Goal: Task Accomplishment & Management: Complete application form

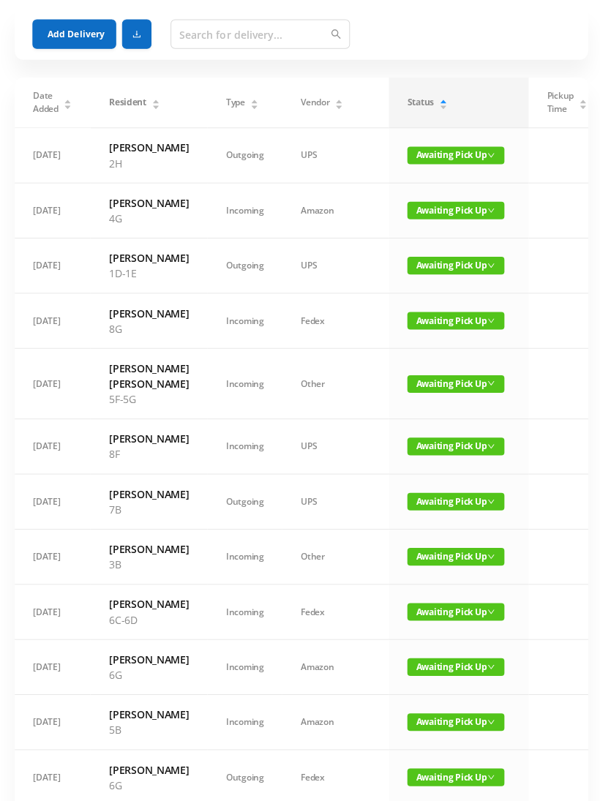
scroll to position [0, 20]
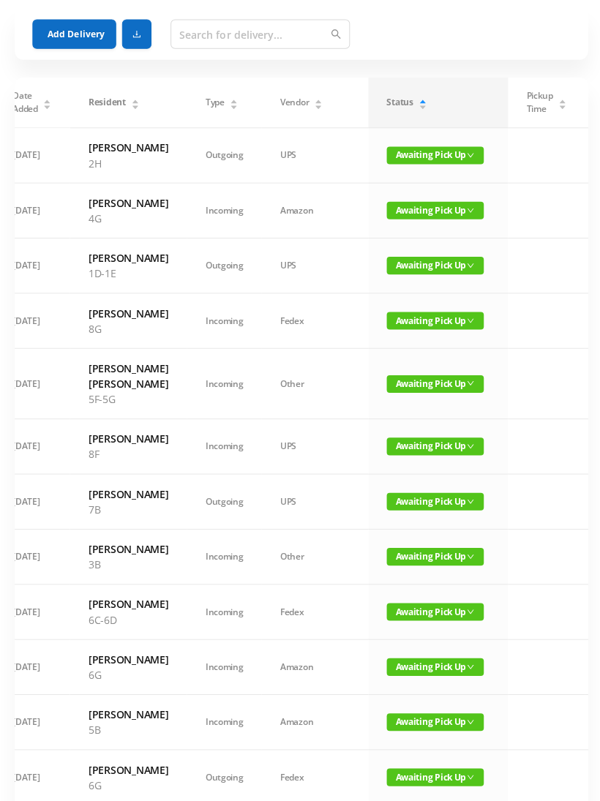
click at [397, 273] on span "Awaiting Pick Up" at bounding box center [433, 264] width 97 height 18
click at [389, 354] on link "Picked Up" at bounding box center [384, 353] width 95 height 23
click at [390, 391] on span "Awaiting Pick Up" at bounding box center [433, 382] width 97 height 18
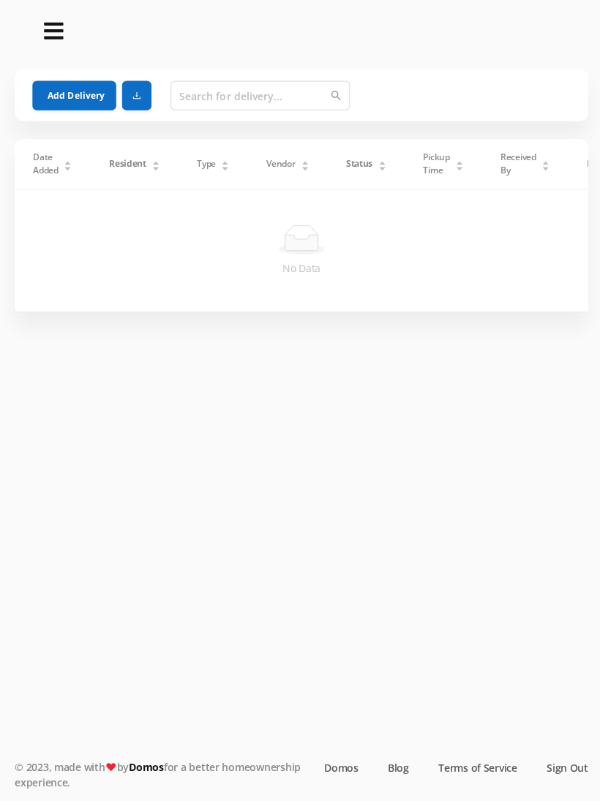
scroll to position [4, 0]
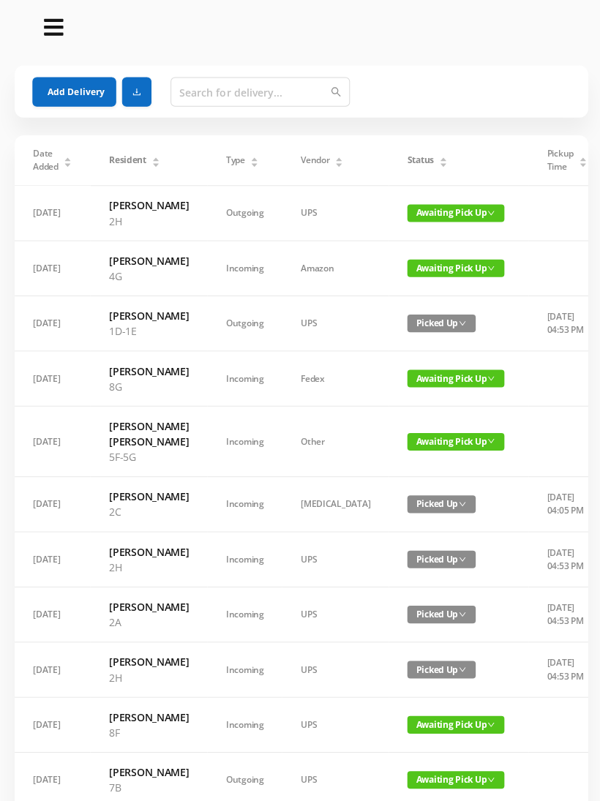
click at [438, 164] on icon "icon: caret-down" at bounding box center [441, 164] width 6 height 4
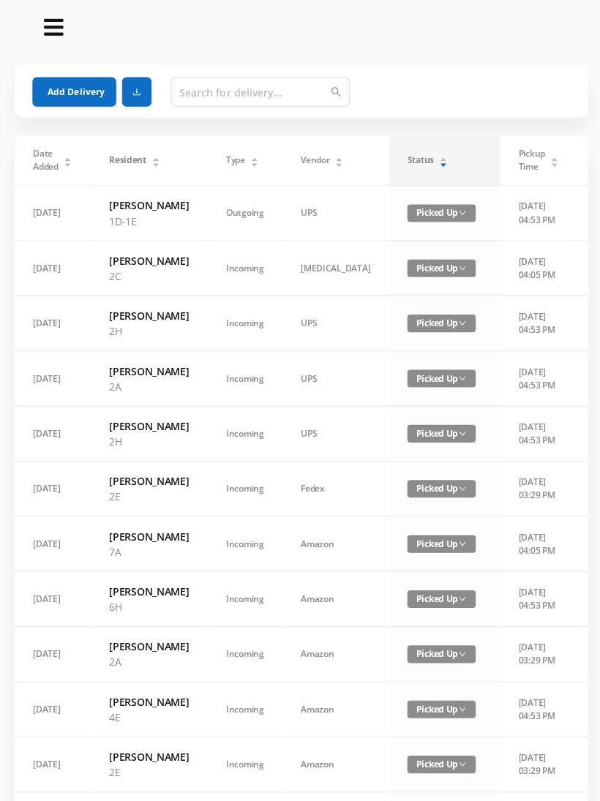
click at [405, 166] on div "Status" at bounding box center [425, 159] width 40 height 13
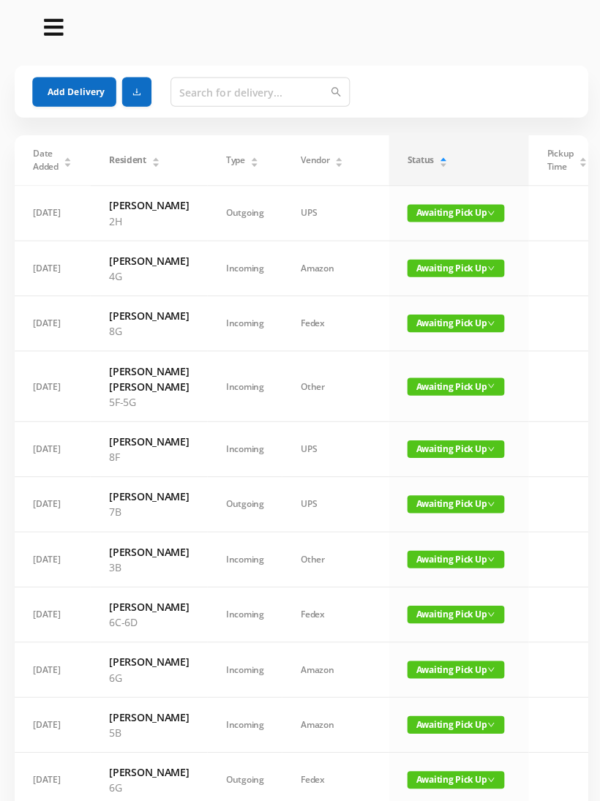
click at [405, 394] on span "Awaiting Pick Up" at bounding box center [453, 385] width 97 height 18
click at [394, 492] on link "Picked Up" at bounding box center [405, 490] width 95 height 23
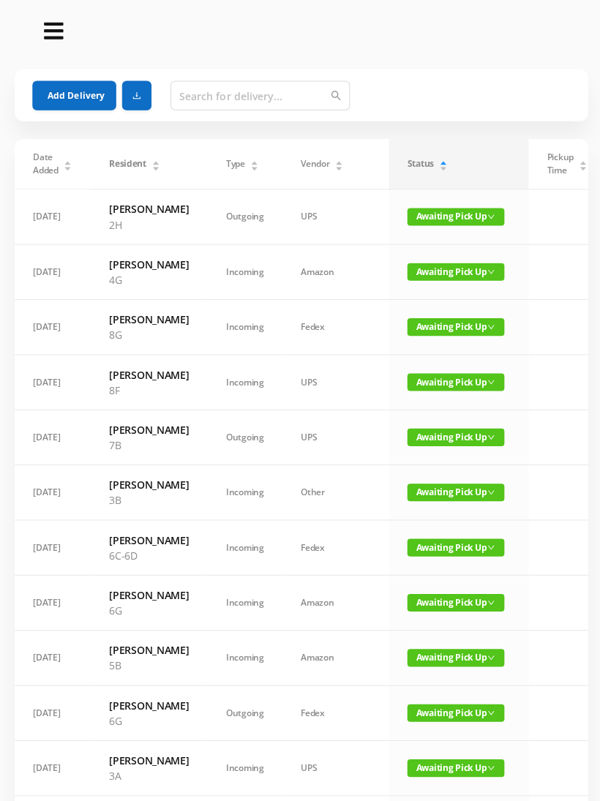
scroll to position [0, 0]
click at [411, 279] on span "Awaiting Pick Up" at bounding box center [453, 271] width 97 height 18
click at [410, 342] on link "Picked Up" at bounding box center [405, 345] width 95 height 23
click at [411, 609] on span "Awaiting Pick Up" at bounding box center [453, 600] width 97 height 18
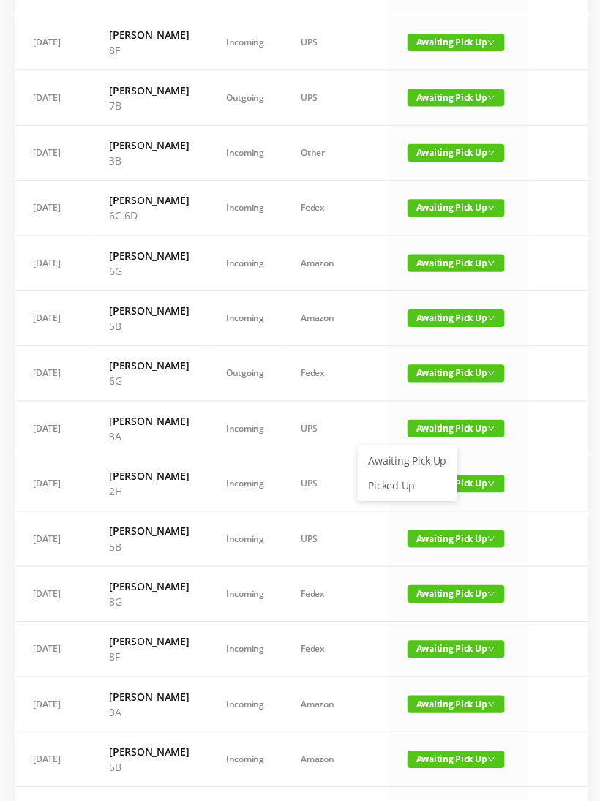
click at [409, 484] on link "Picked Up" at bounding box center [405, 483] width 95 height 23
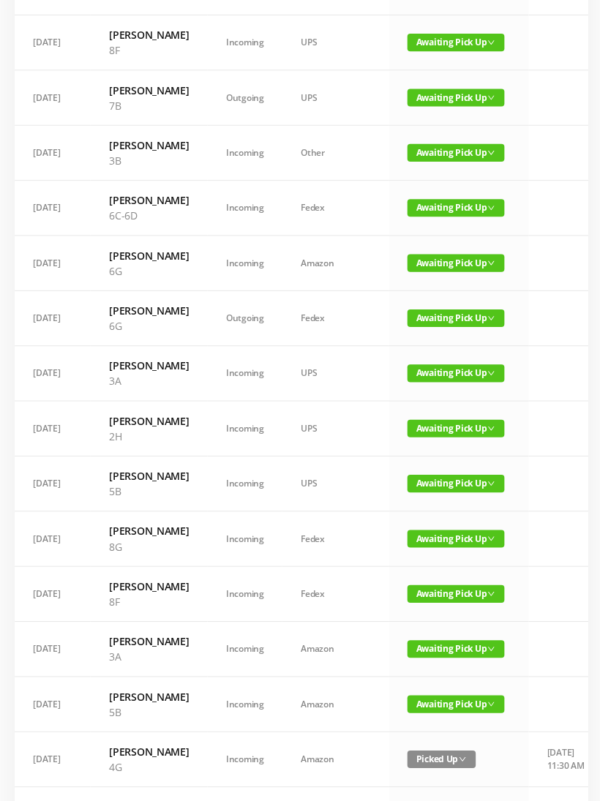
click at [405, 435] on span "Awaiting Pick Up" at bounding box center [453, 427] width 97 height 18
click at [400, 628] on link "Picked Up" at bounding box center [405, 623] width 95 height 23
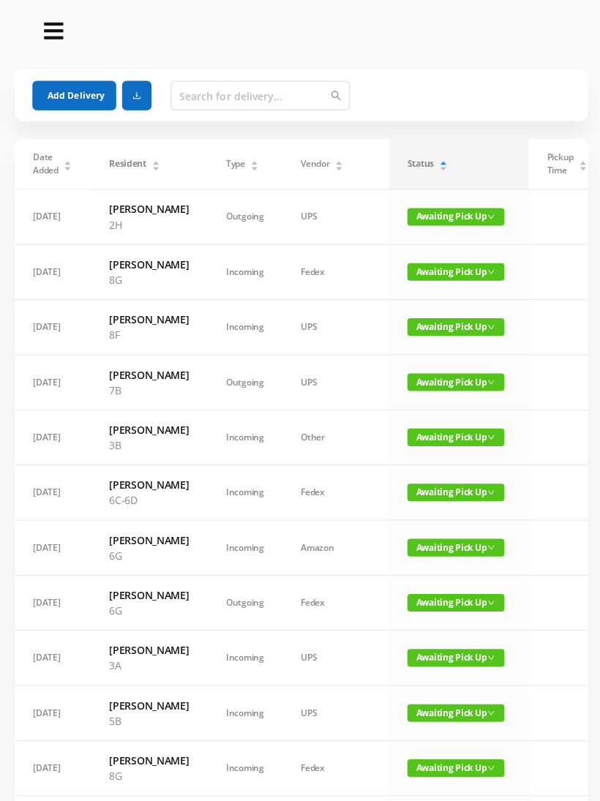
click at [68, 91] on button "Add Delivery" at bounding box center [73, 94] width 83 height 29
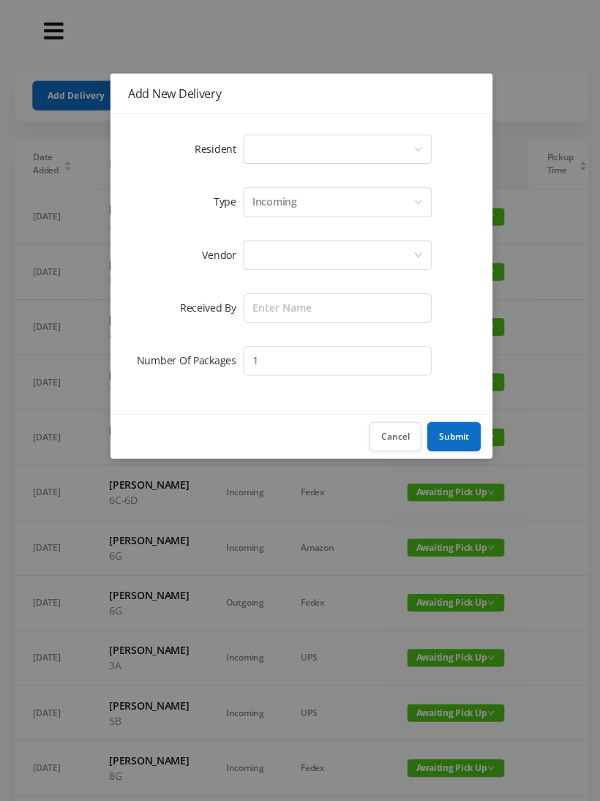
click at [276, 157] on div "Select a person" at bounding box center [331, 149] width 160 height 28
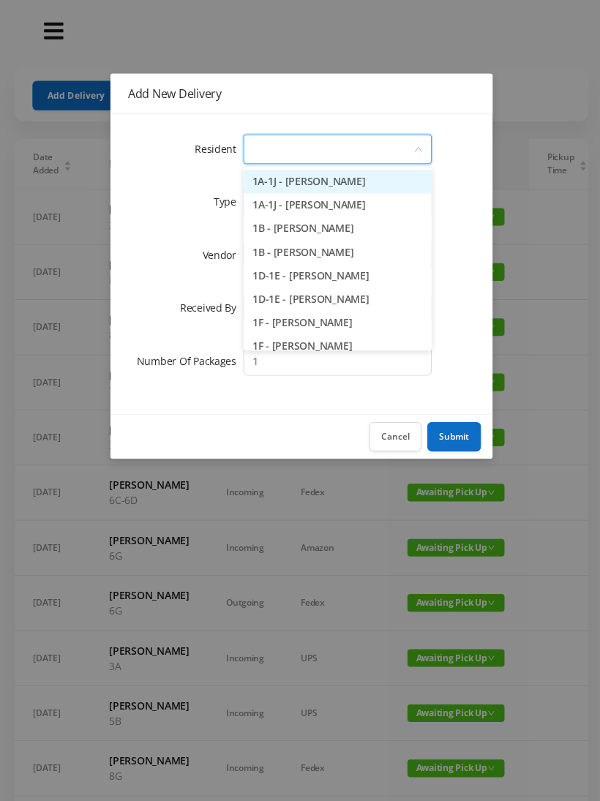
type input "6"
click at [304, 270] on li "6B - Casey Rtin" at bounding box center [335, 274] width 187 height 23
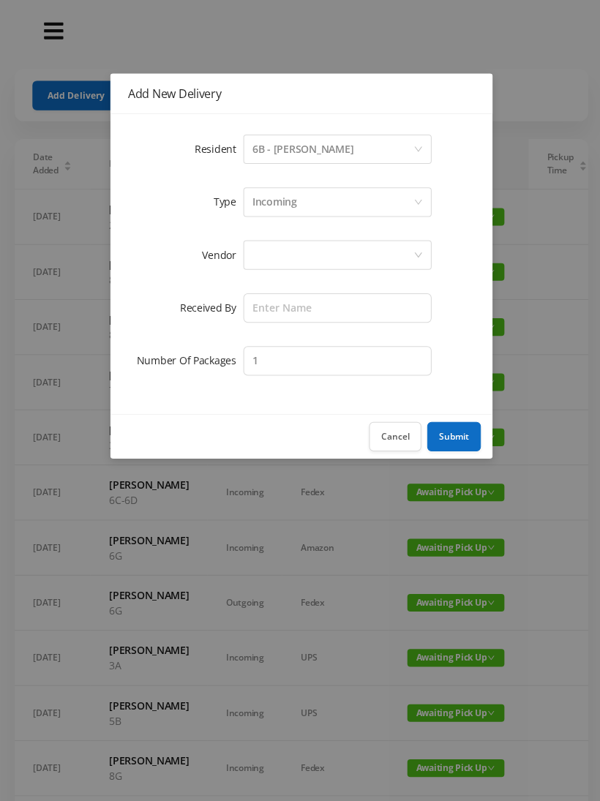
click at [270, 250] on div at bounding box center [331, 254] width 160 height 28
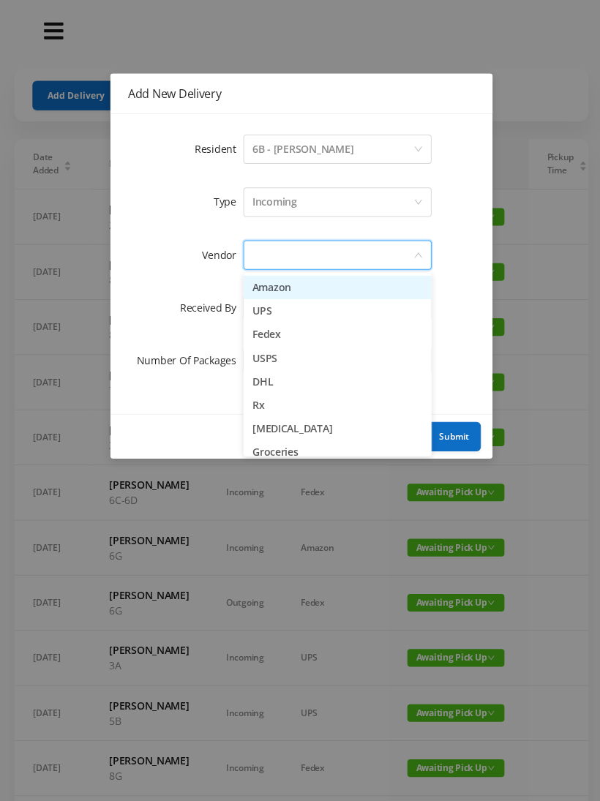
click at [294, 360] on li "USPS" at bounding box center [335, 356] width 187 height 23
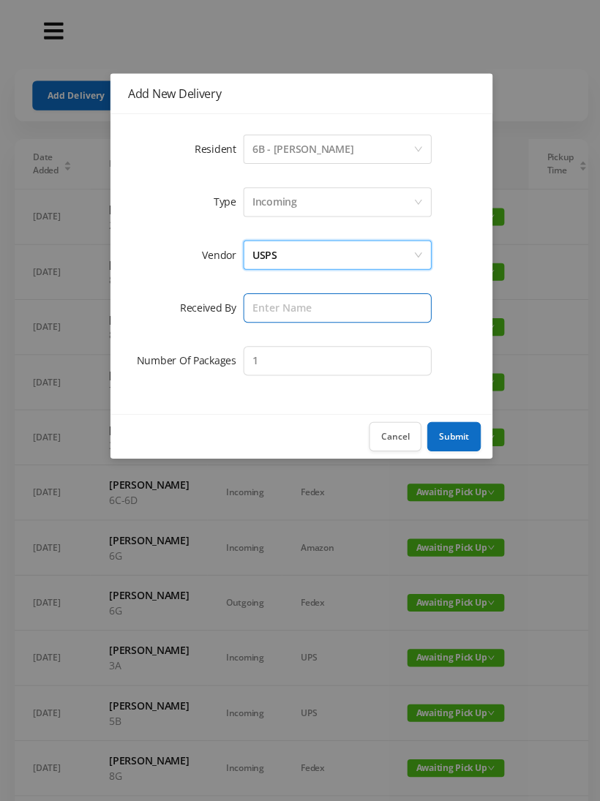
click at [279, 307] on input "text" at bounding box center [335, 306] width 187 height 29
type input "[PERSON_NAME]"
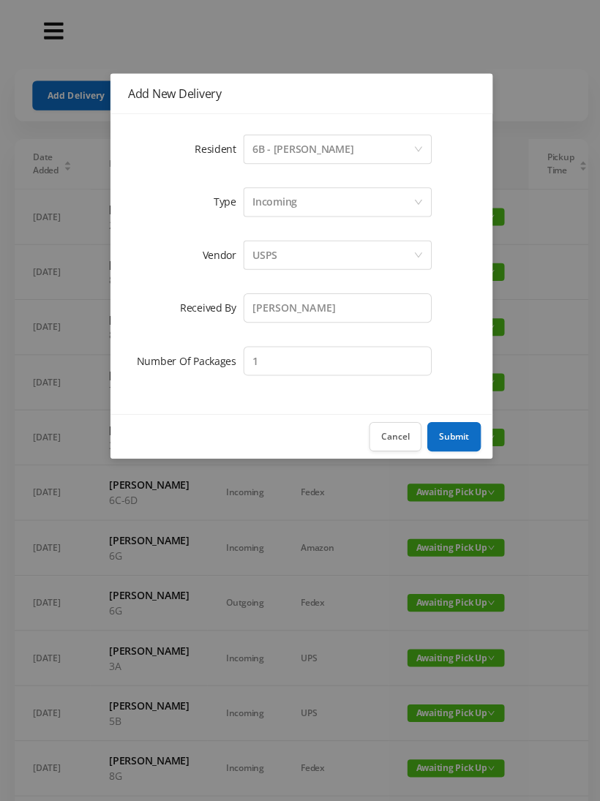
click at [471, 433] on button "Submit" at bounding box center [451, 434] width 53 height 29
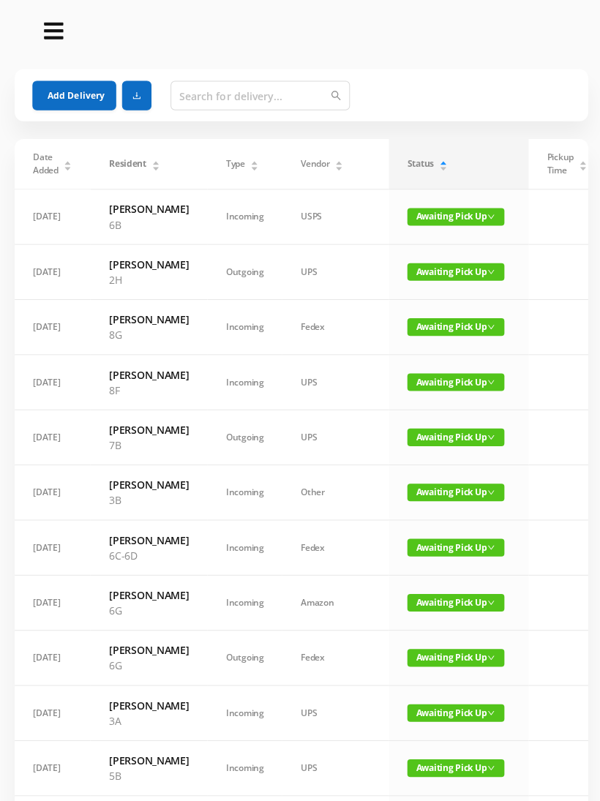
click at [73, 93] on button "Add Delivery" at bounding box center [73, 94] width 83 height 29
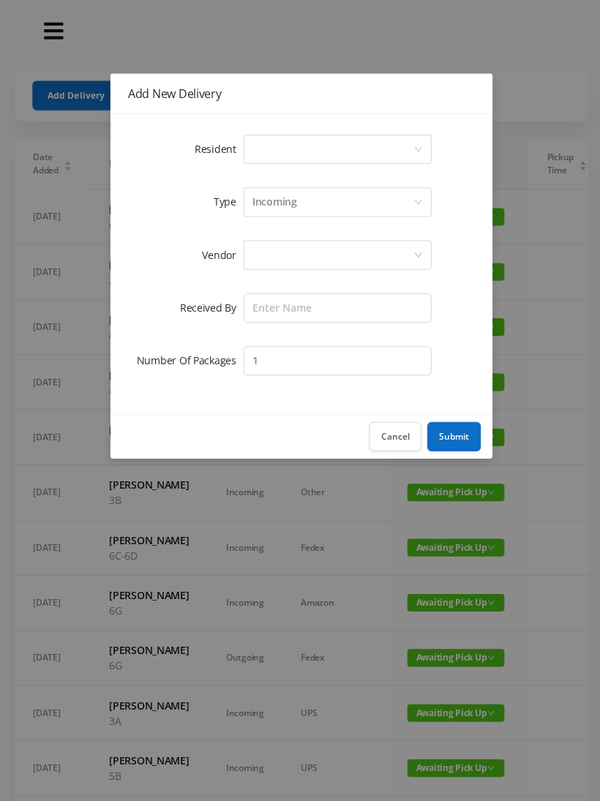
click at [271, 144] on div "Select a person" at bounding box center [331, 149] width 160 height 28
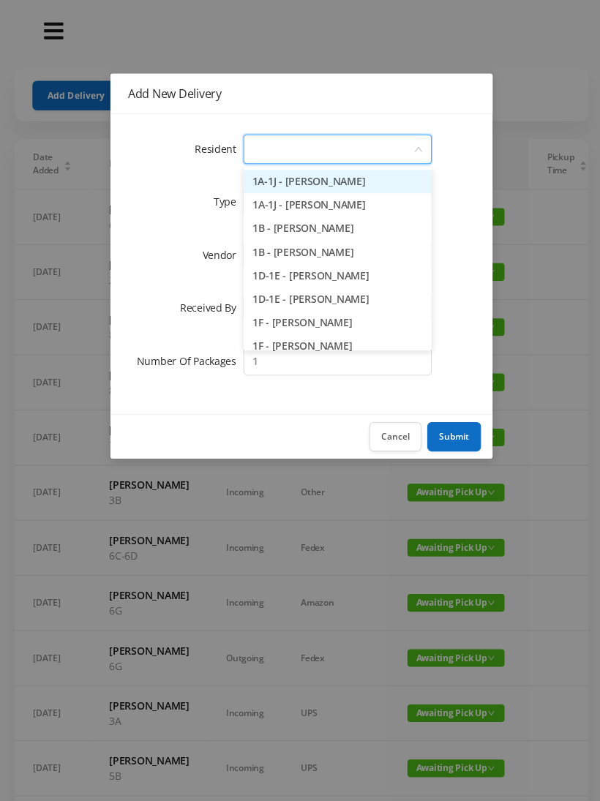
type input "2"
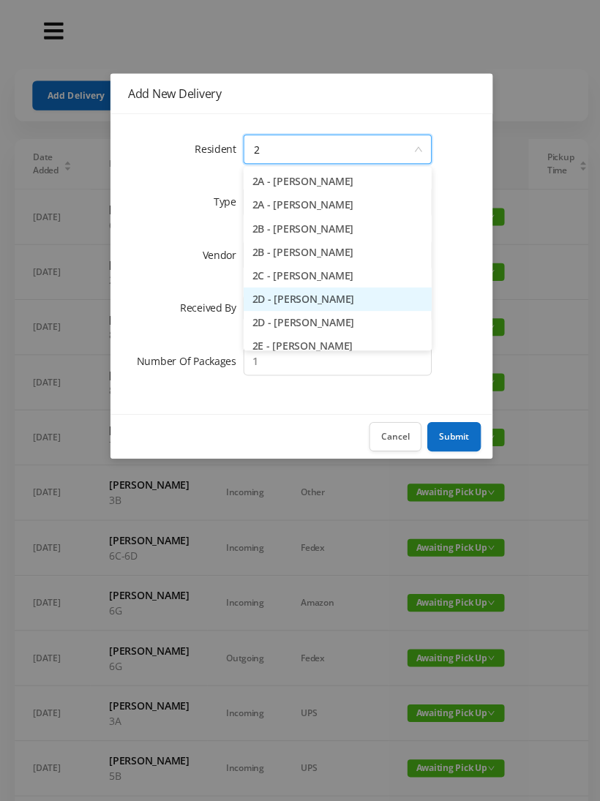
click at [320, 299] on li "2D - Nadia Hernandez" at bounding box center [335, 297] width 187 height 23
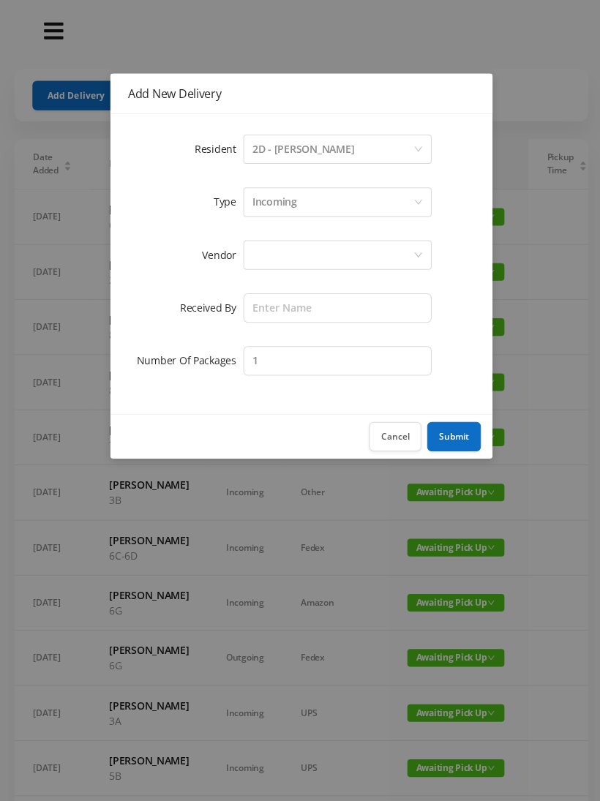
click at [274, 248] on div at bounding box center [331, 254] width 160 height 28
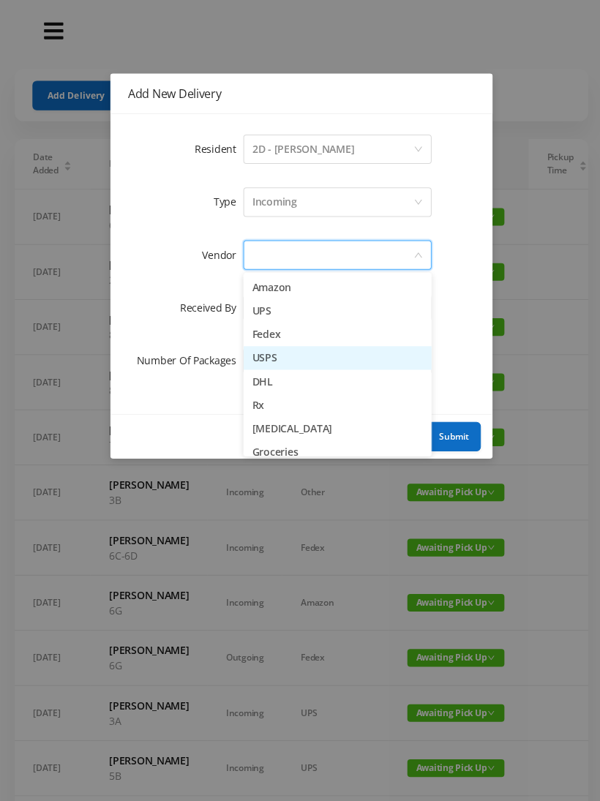
click at [290, 360] on li "USPS" at bounding box center [335, 356] width 187 height 23
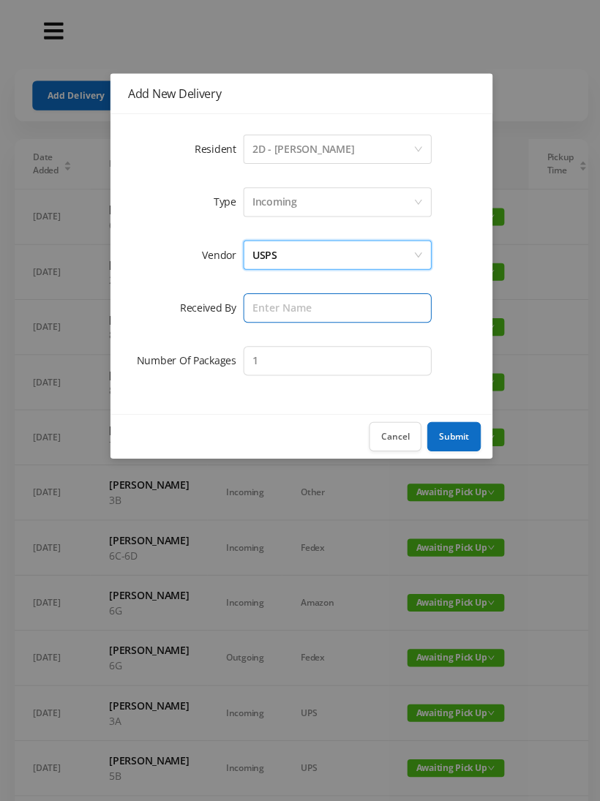
click at [283, 307] on input "text" at bounding box center [335, 306] width 187 height 29
type input "[PERSON_NAME]"
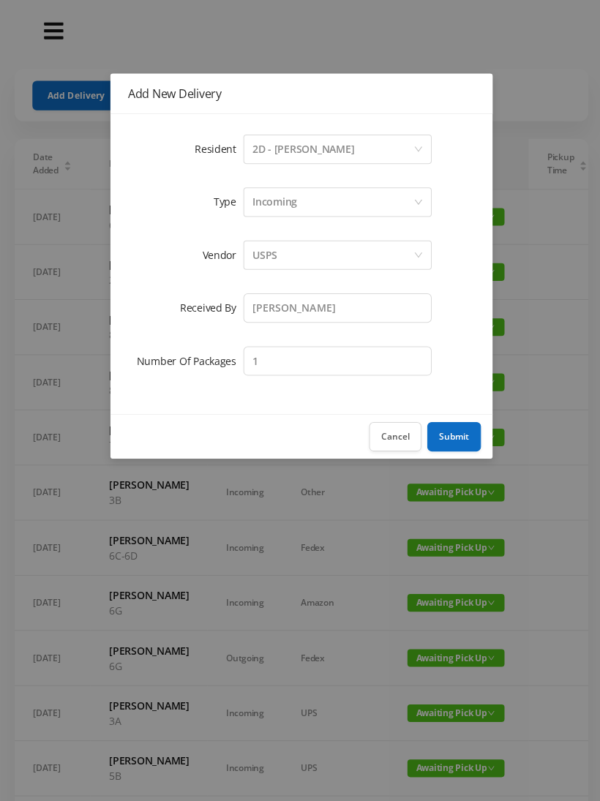
click at [467, 424] on button "Submit" at bounding box center [451, 434] width 53 height 29
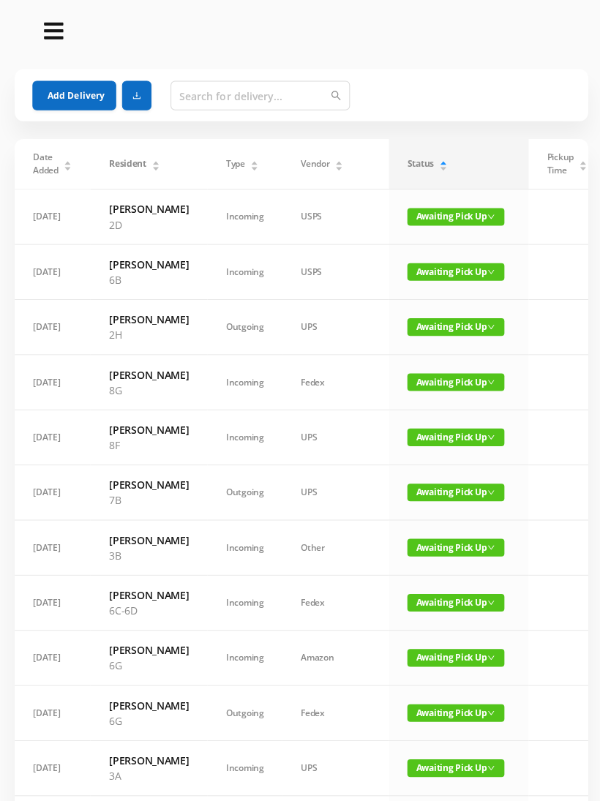
click at [73, 108] on button "Add Delivery" at bounding box center [73, 94] width 83 height 29
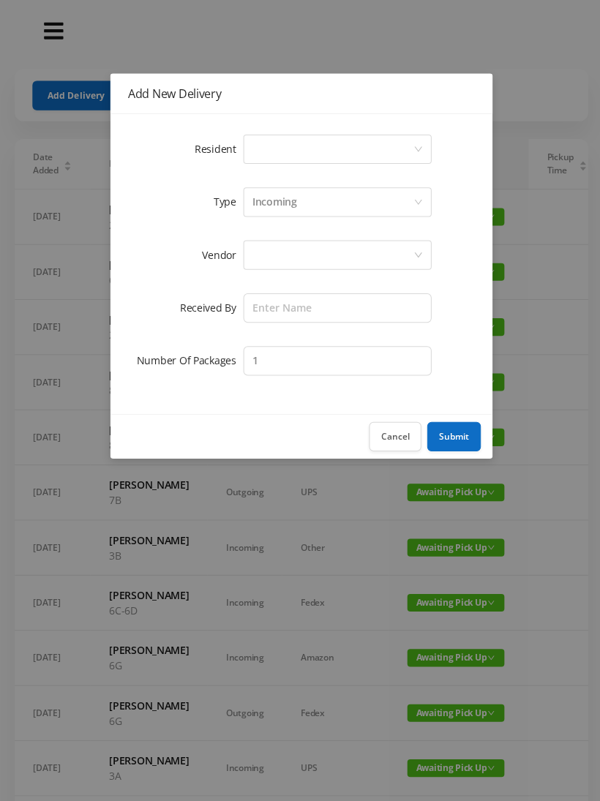
click at [271, 155] on div "Select a person" at bounding box center [331, 149] width 160 height 28
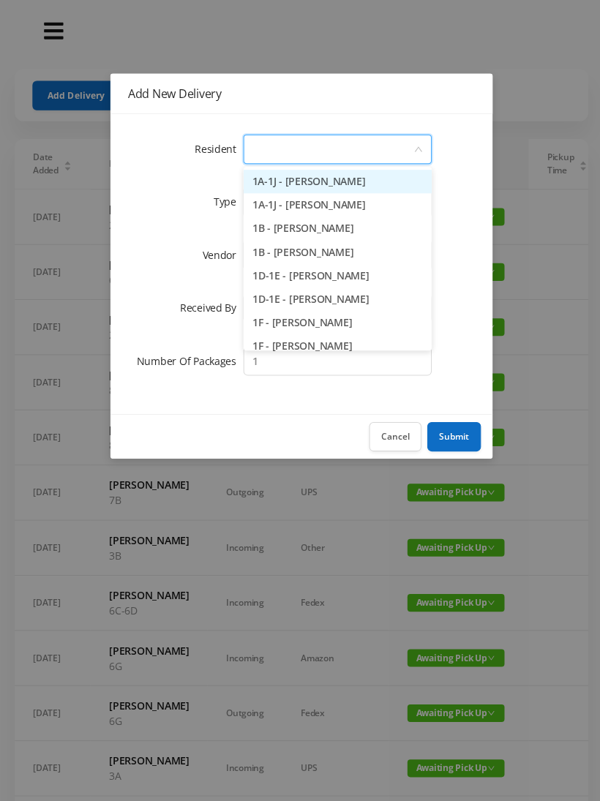
type input "8"
click at [350, 180] on li "8A - Rebecca Levinsky" at bounding box center [335, 180] width 187 height 23
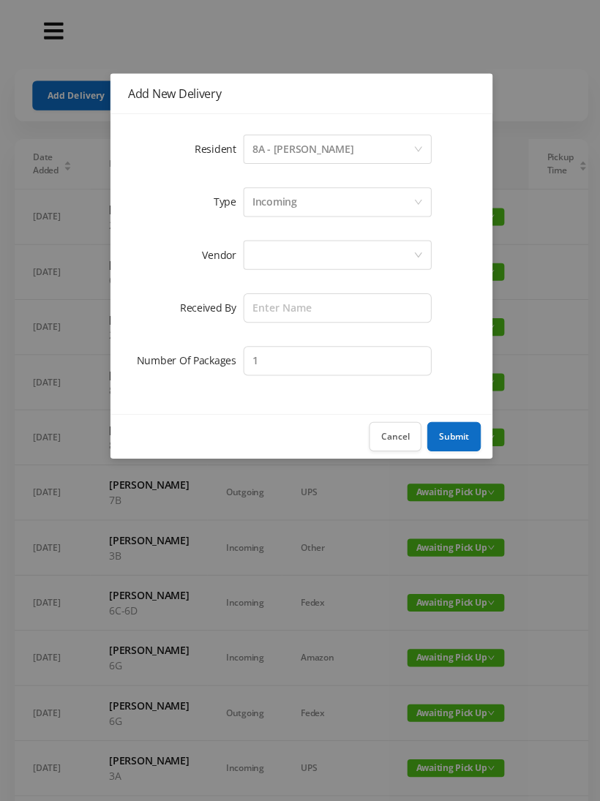
click at [273, 248] on div at bounding box center [331, 254] width 160 height 28
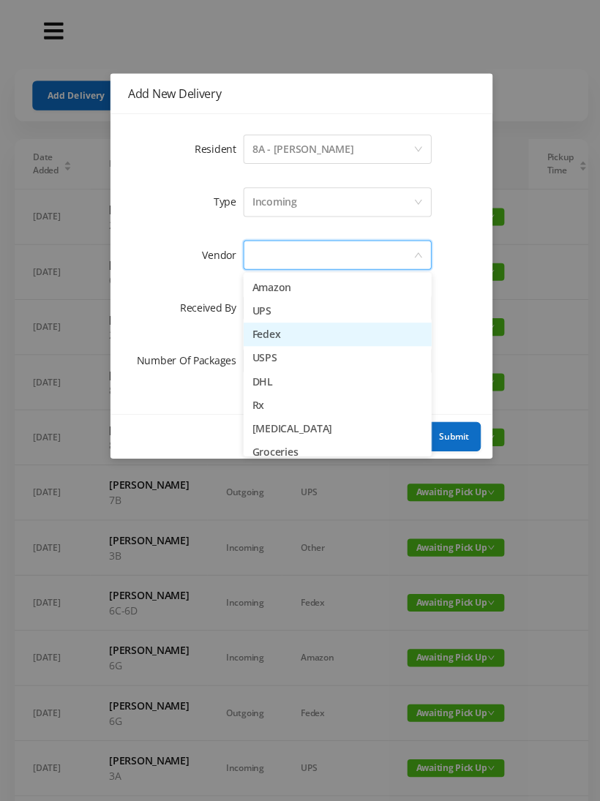
click at [299, 344] on li "Fedex" at bounding box center [335, 332] width 187 height 23
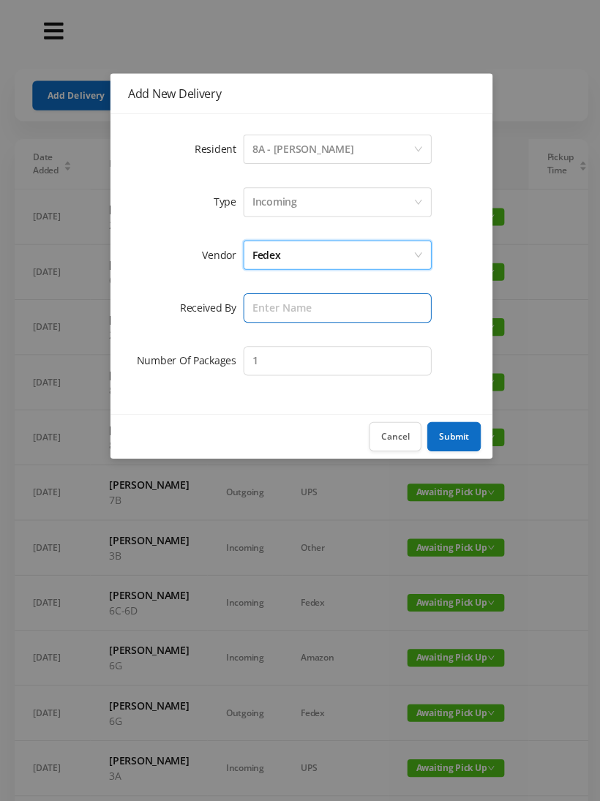
click at [274, 304] on input "text" at bounding box center [335, 306] width 187 height 29
type input "[PERSON_NAME]"
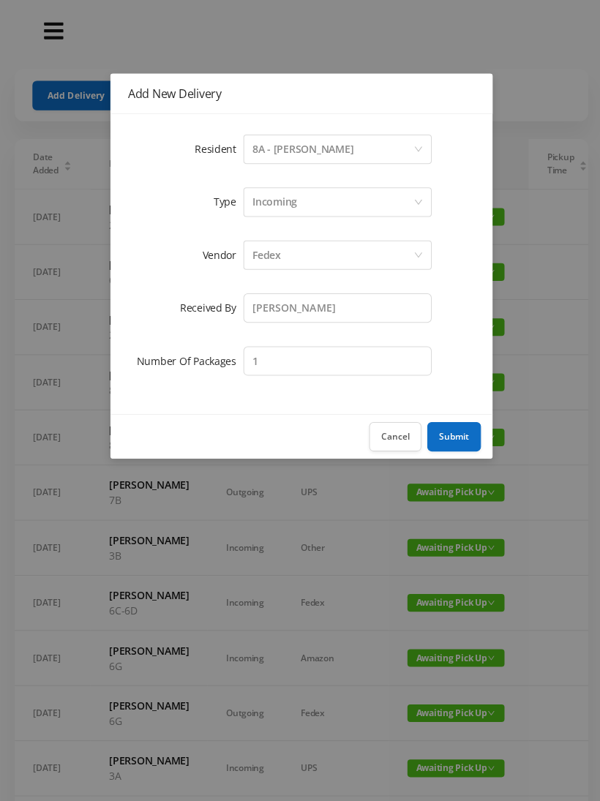
click at [451, 433] on button "Submit" at bounding box center [451, 434] width 53 height 29
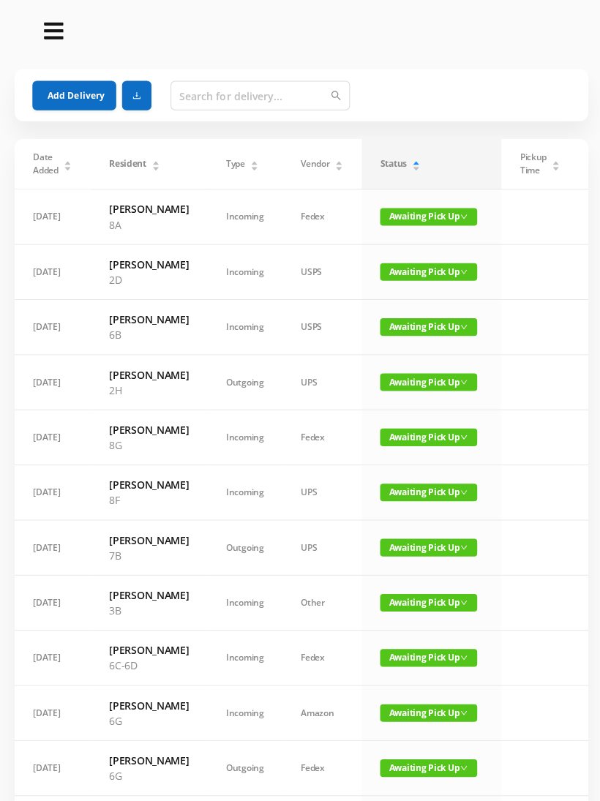
click at [64, 89] on button "Add Delivery" at bounding box center [73, 94] width 83 height 29
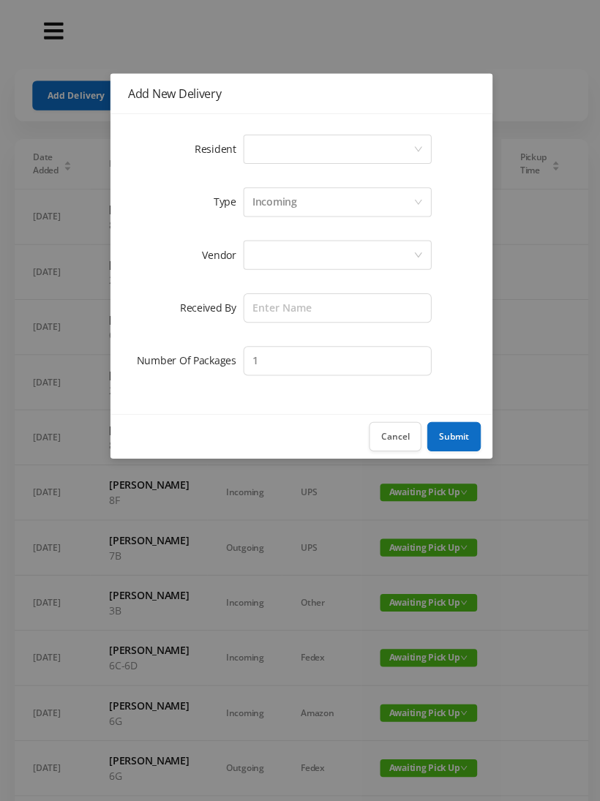
click at [281, 149] on div "Select a person" at bounding box center [331, 149] width 160 height 28
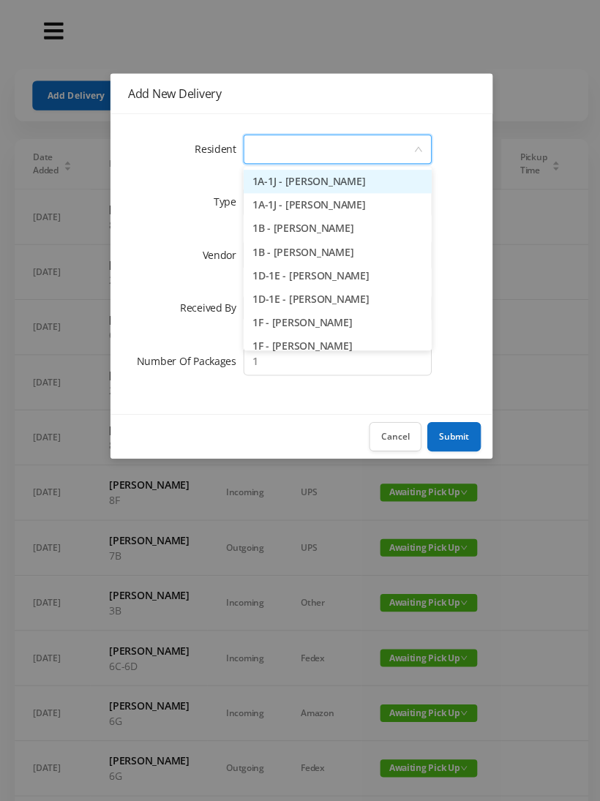
type input "7"
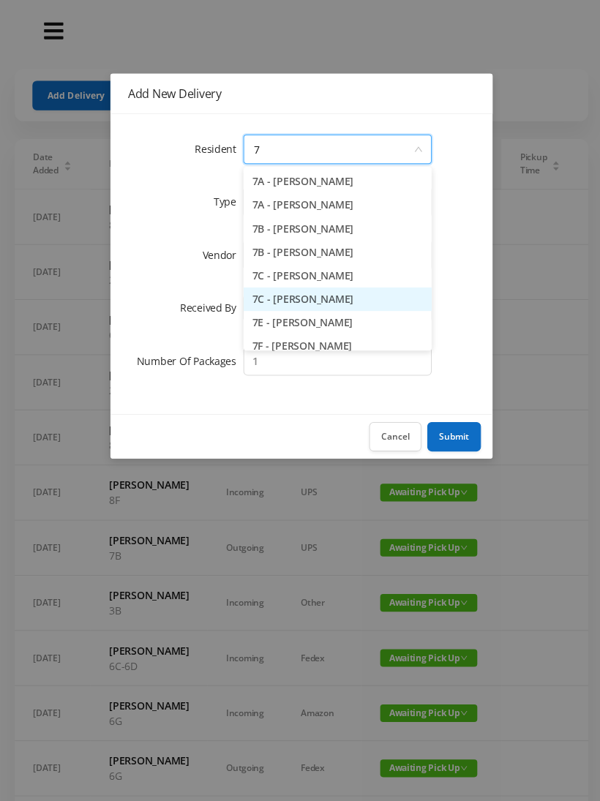
click at [306, 301] on li "7C - James Ellison" at bounding box center [335, 297] width 187 height 23
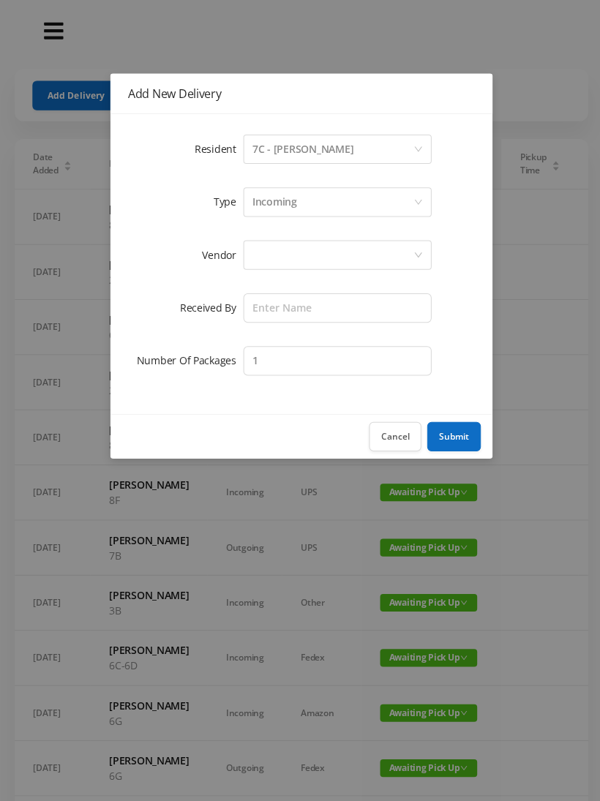
click at [270, 255] on div at bounding box center [331, 254] width 160 height 28
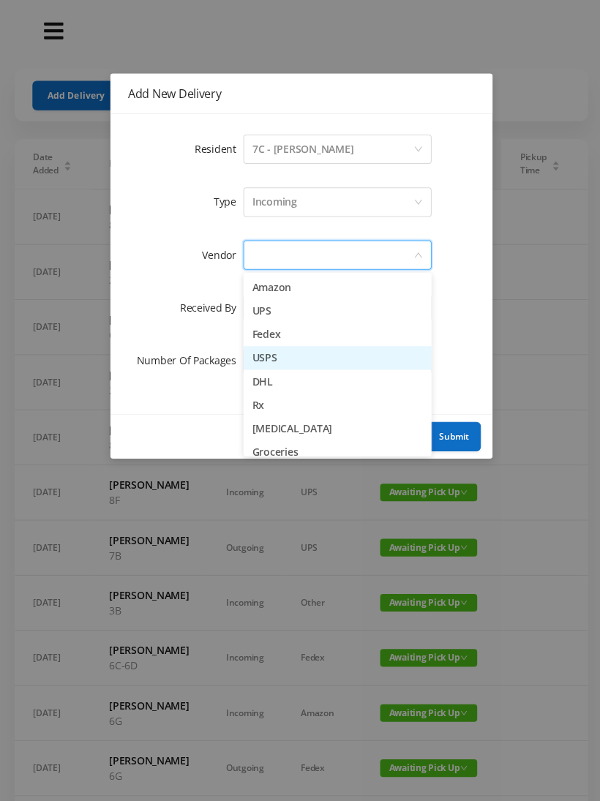
click at [296, 345] on li "USPS" at bounding box center [335, 356] width 187 height 23
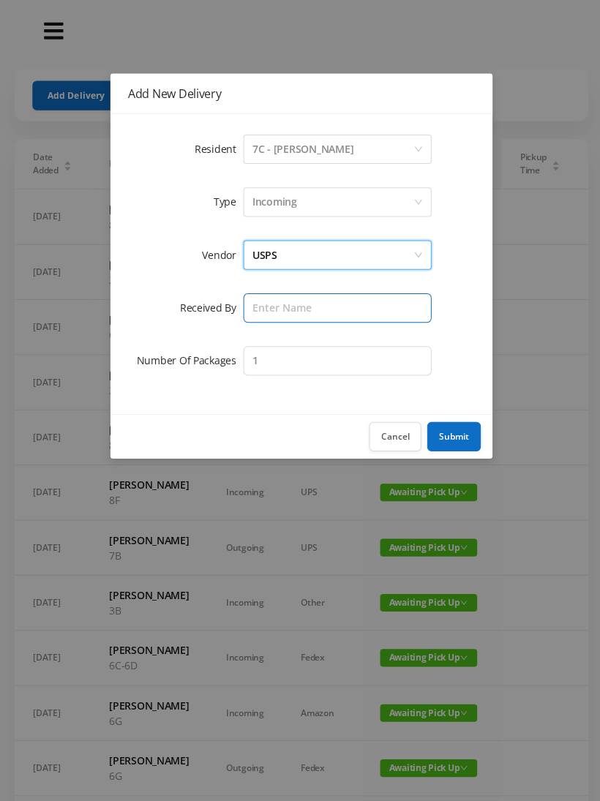
click at [271, 312] on input "text" at bounding box center [335, 306] width 187 height 29
type input "[PERSON_NAME]"
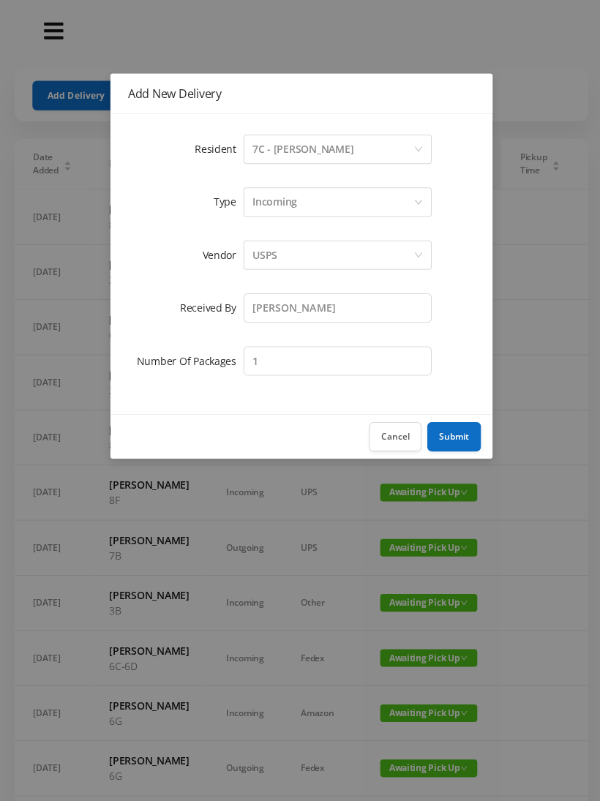
click at [458, 436] on button "Submit" at bounding box center [451, 434] width 53 height 29
